Goal: Ask a question

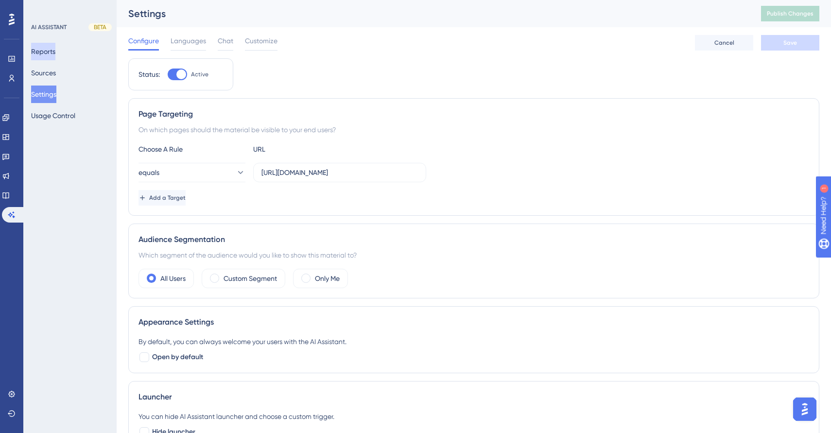
click at [51, 46] on button "Reports" at bounding box center [43, 51] width 24 height 17
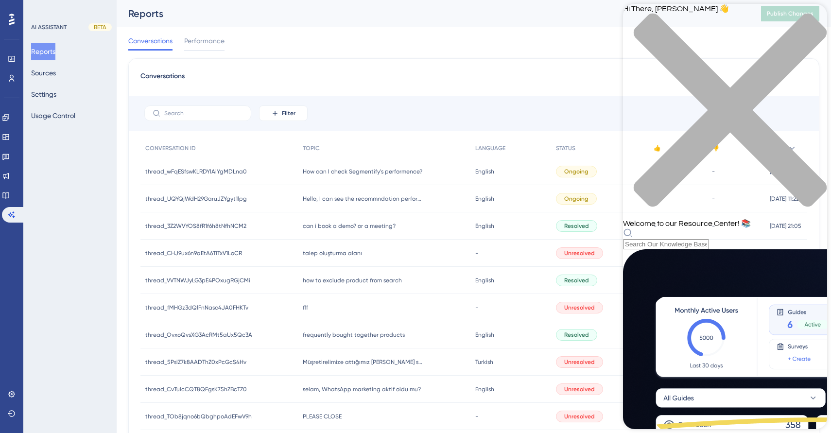
click at [73, 93] on div "Reports Sources Settings Usage Control" at bounding box center [70, 84] width 79 height 82
click at [43, 93] on button "Settings" at bounding box center [43, 93] width 25 height 17
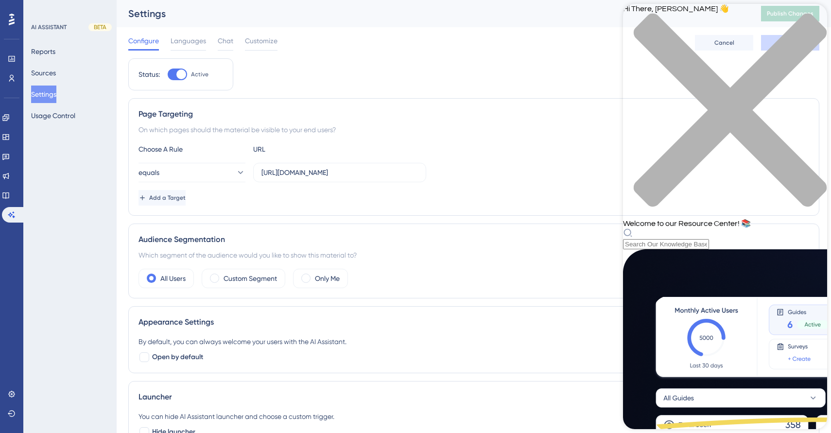
click at [811, 19] on icon "close resource center" at bounding box center [729, 110] width 193 height 193
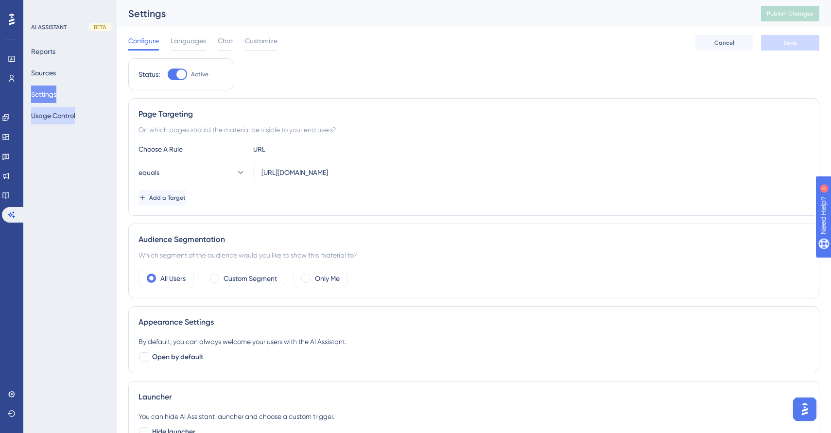
click at [55, 111] on button "Usage Control" at bounding box center [53, 115] width 44 height 17
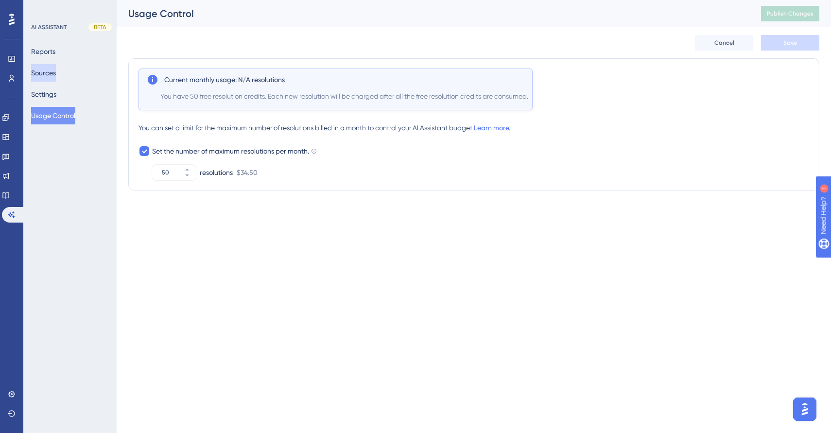
click at [46, 74] on button "Sources" at bounding box center [43, 72] width 25 height 17
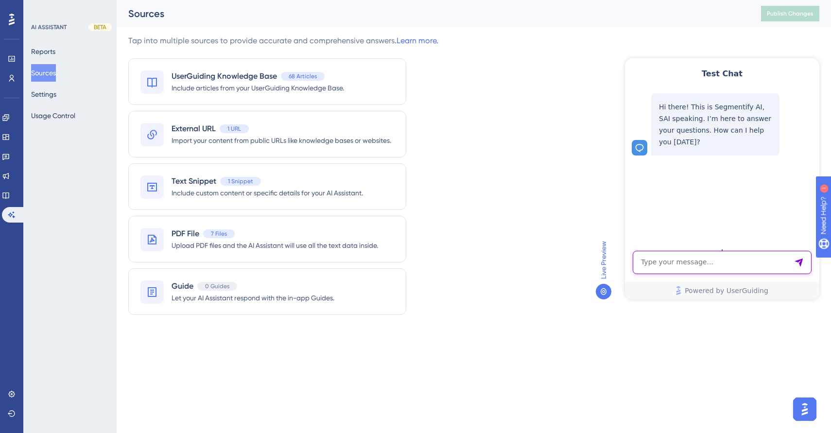
click at [678, 260] on textarea "AI Assistant Text Input" at bounding box center [721, 262] width 179 height 23
type textarea "complementary products algoritması nasıl çalışır"
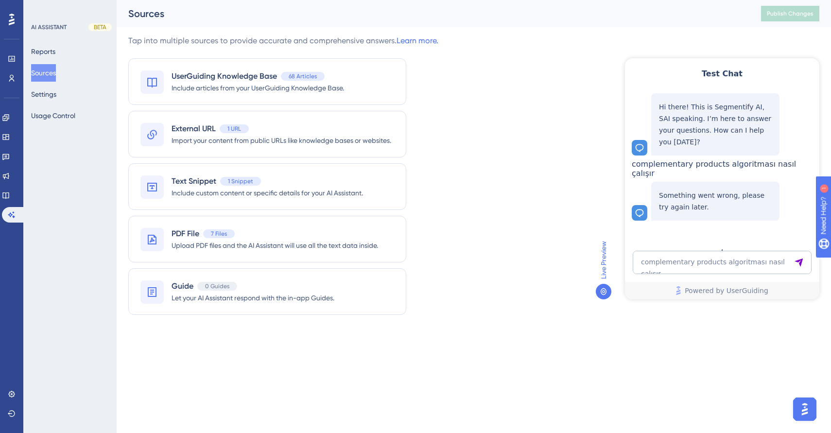
click at [734, 172] on span "complementary products algoritması nasıl çalışır" at bounding box center [714, 168] width 164 height 18
copy div "complementary products algoritması nasıl çalışır"
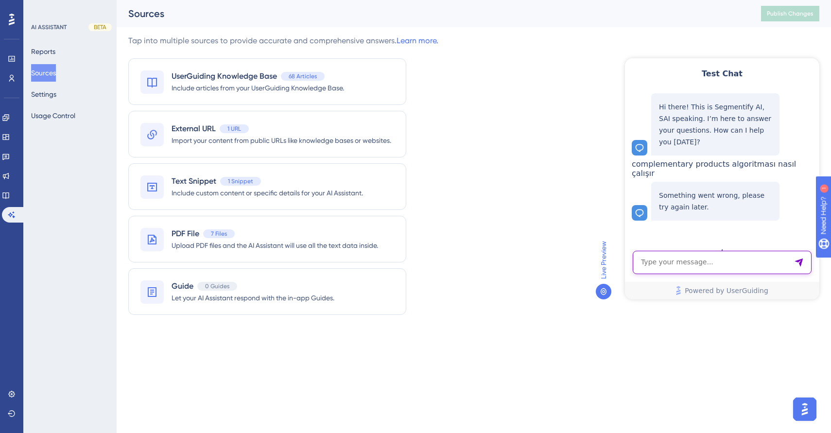
click at [717, 258] on textarea "AI Assistant Text Input" at bounding box center [721, 262] width 179 height 23
paste textarea "complementary products algoritması nasıl çalışır"
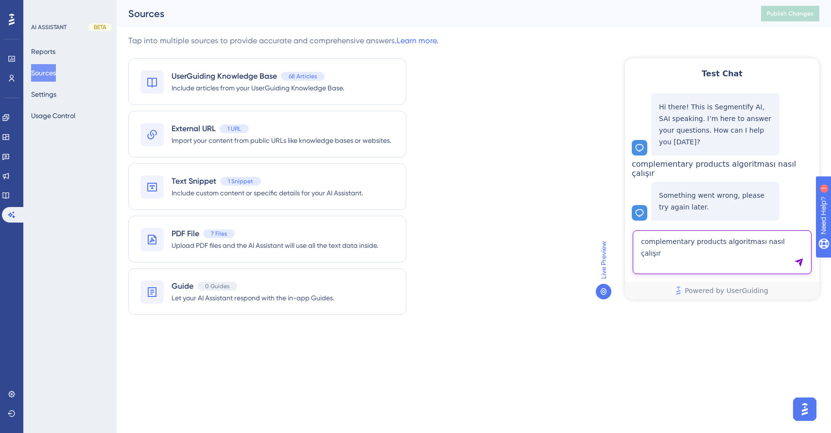
type textarea "complementary products algoritması nasıl çalışır"
